Goal: Information Seeking & Learning: Understand process/instructions

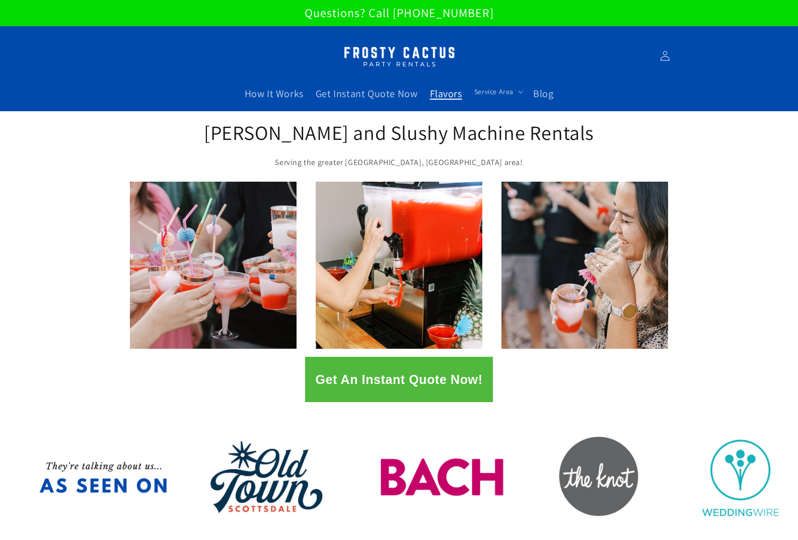
click at [440, 101] on link "Flavors" at bounding box center [446, 93] width 44 height 25
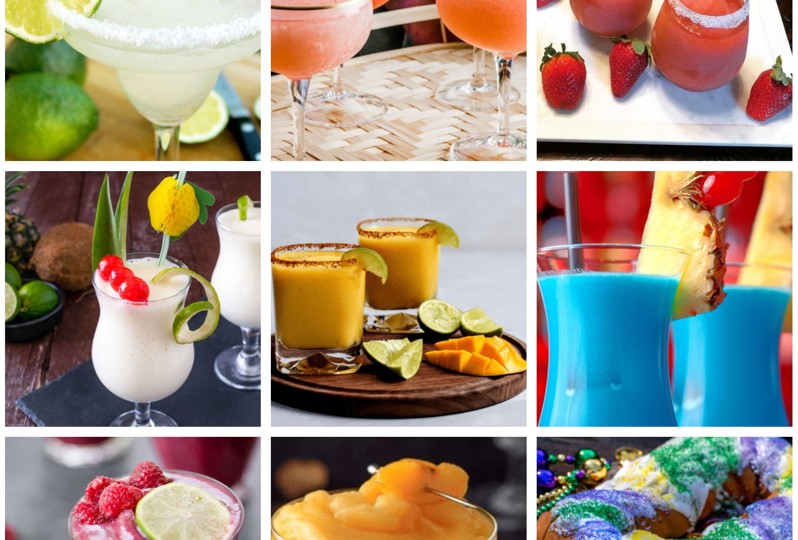
scroll to position [503, 0]
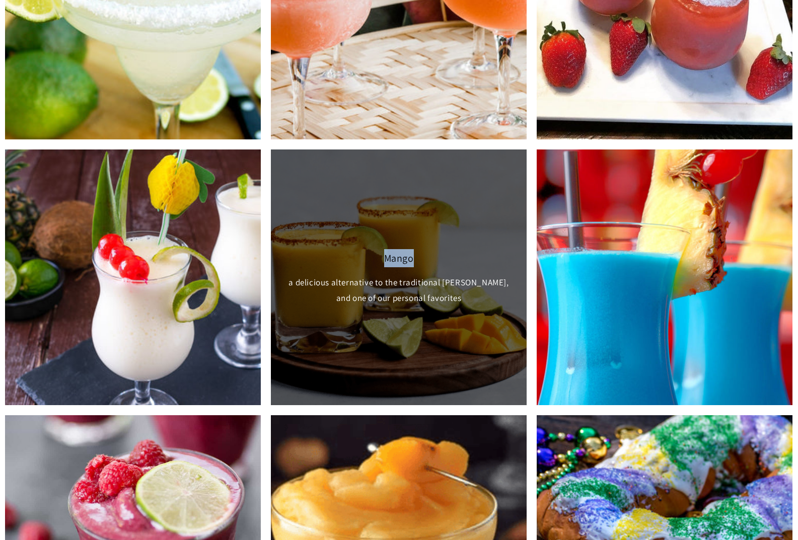
drag, startPoint x: 429, startPoint y: 250, endPoint x: 365, endPoint y: 264, distance: 65.6
click at [365, 264] on div "Mango a delicious alternative to the traditional margarita, and one of our pers…" at bounding box center [399, 277] width 256 height 256
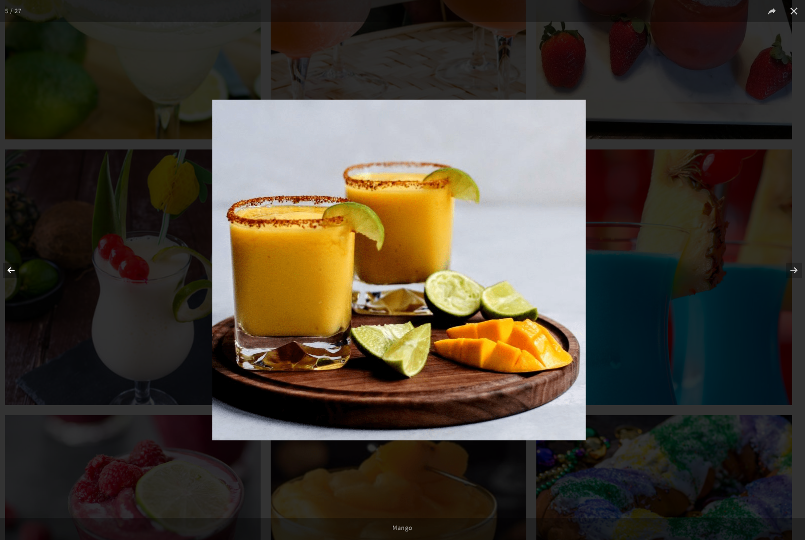
click at [13, 271] on button at bounding box center [17, 270] width 35 height 50
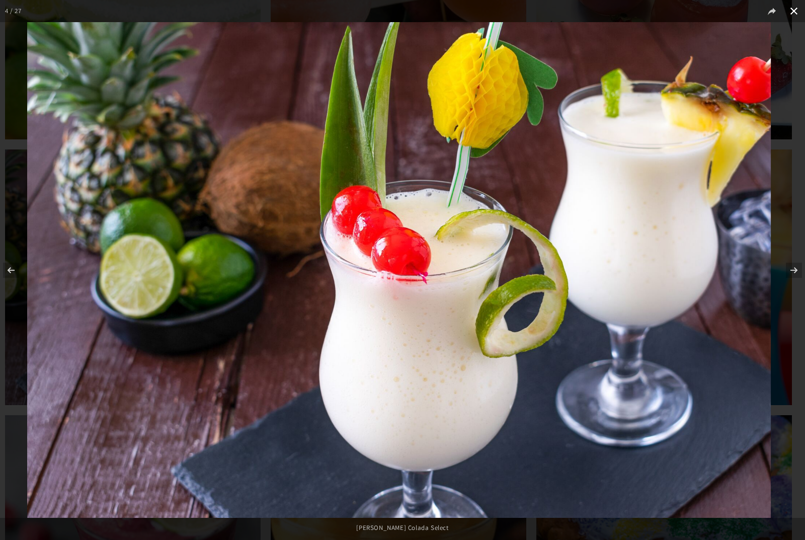
click at [797, 12] on button at bounding box center [794, 11] width 22 height 22
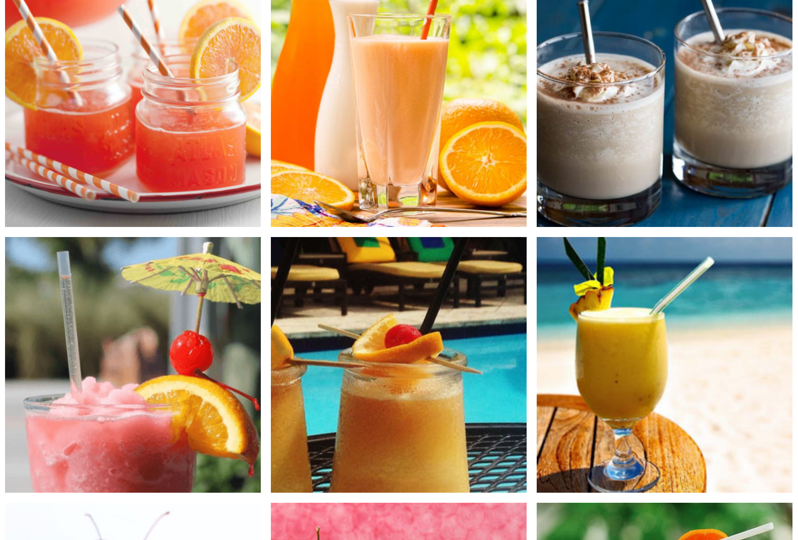
scroll to position [1963, 0]
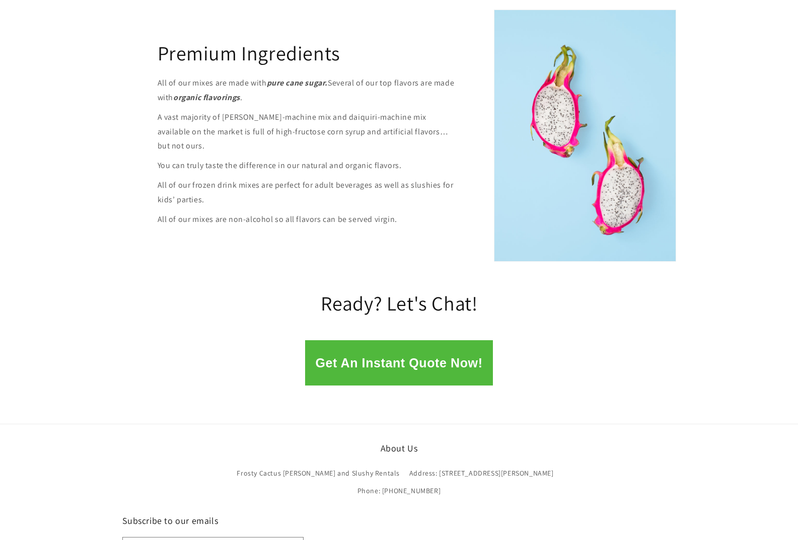
scroll to position [1354, 0]
